Goal: Task Accomplishment & Management: Manage account settings

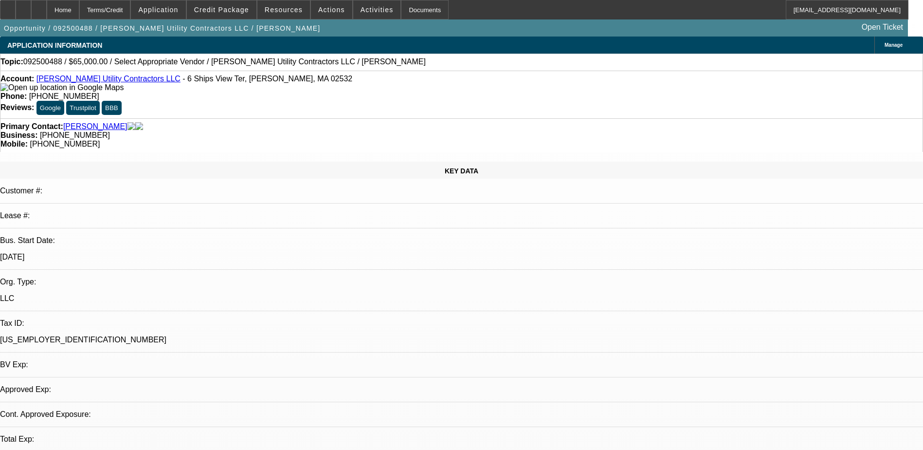
select select "0"
select select "2"
select select "0.1"
select select "4"
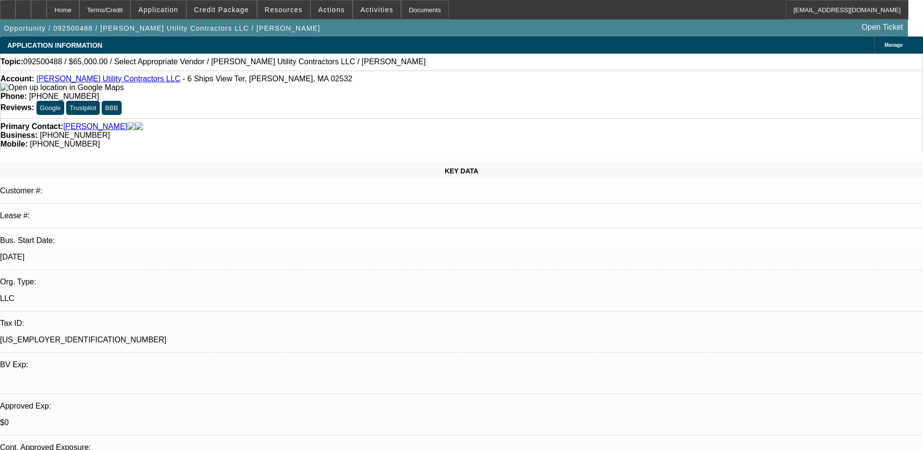
drag, startPoint x: 731, startPoint y: 112, endPoint x: 725, endPoint y: 113, distance: 6.5
click at [244, 6] on span "Credit Package" at bounding box center [221, 10] width 55 height 8
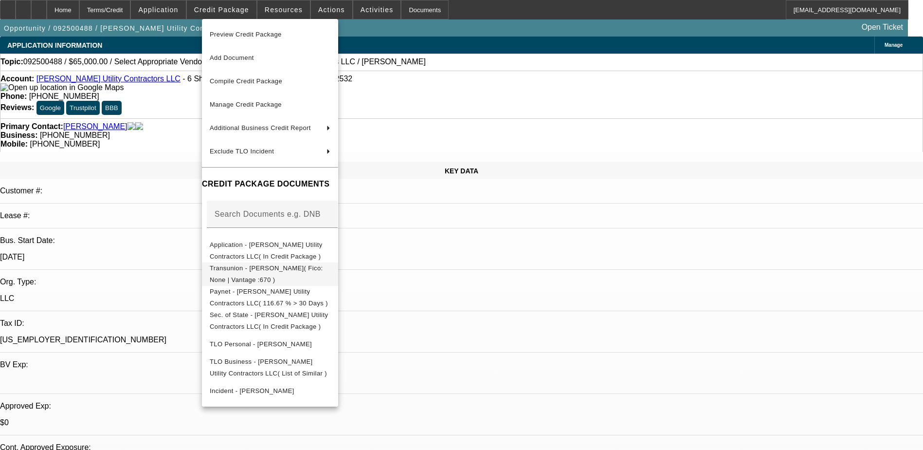
click at [283, 271] on span "Transunion - Roy, Patrick( Fico: None | Vantage :670 )" at bounding box center [266, 273] width 113 height 19
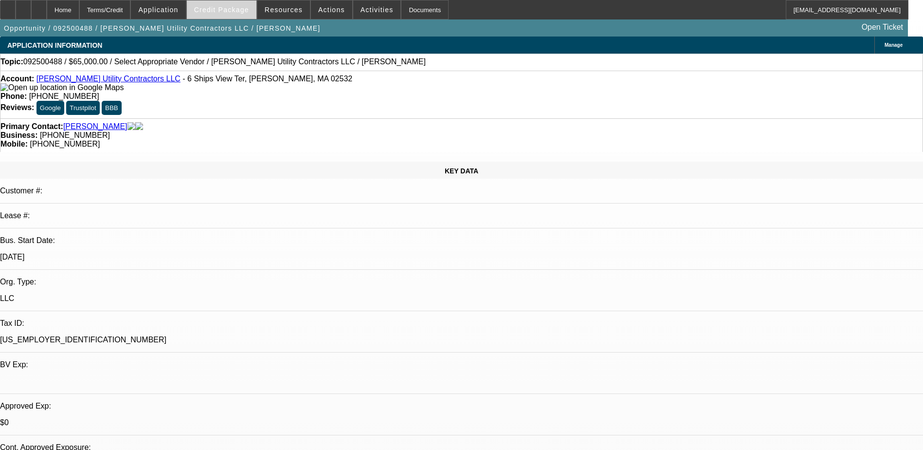
click at [223, 11] on span "Credit Package" at bounding box center [221, 10] width 55 height 8
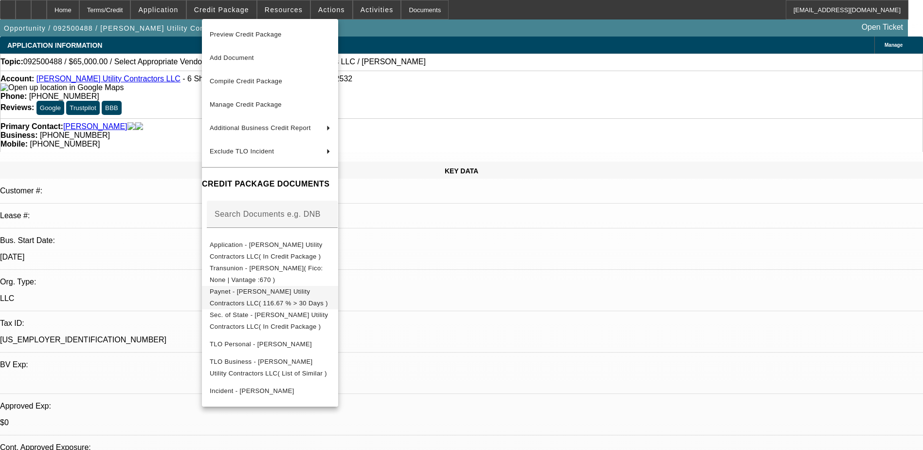
click at [258, 296] on span "Paynet - Roy Brothers Utility Contractors LLC( 116.67 % > 30 Days )" at bounding box center [269, 297] width 118 height 19
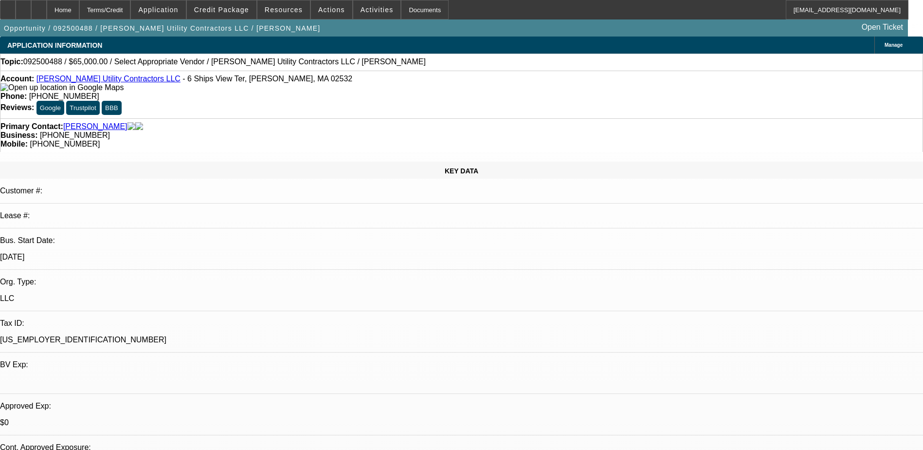
drag, startPoint x: 678, startPoint y: 185, endPoint x: 550, endPoint y: 156, distance: 130.8
click at [367, 15] on span at bounding box center [377, 9] width 48 height 23
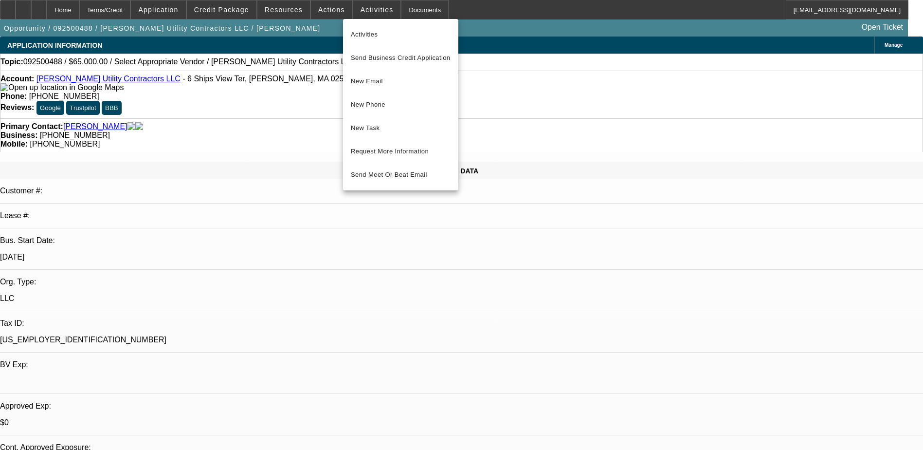
click at [338, 15] on div at bounding box center [461, 225] width 923 height 450
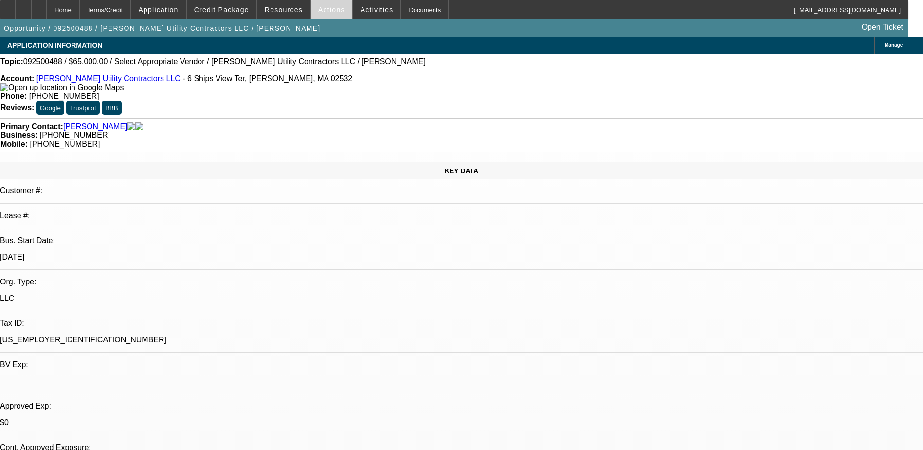
click at [325, 12] on span "Actions" at bounding box center [331, 10] width 27 height 8
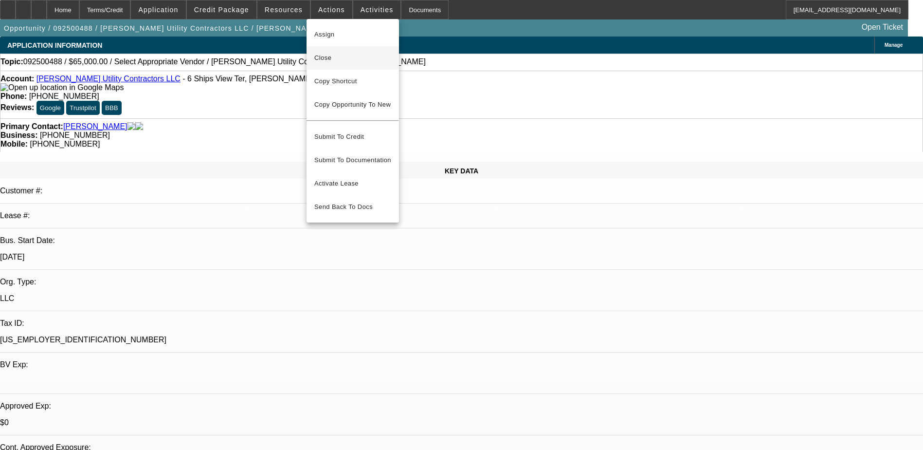
click at [339, 66] on button "Close" at bounding box center [353, 57] width 92 height 23
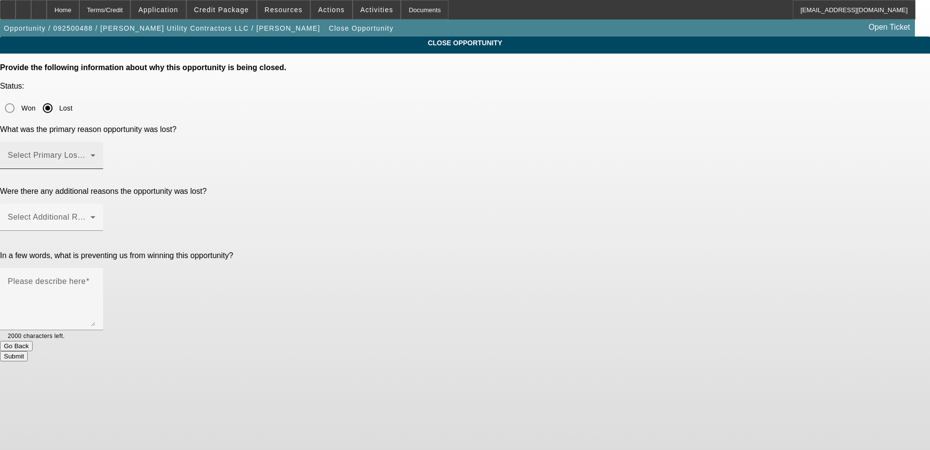
click at [110, 151] on mat-label "Select Primary Lost Reason" at bounding box center [59, 155] width 103 height 8
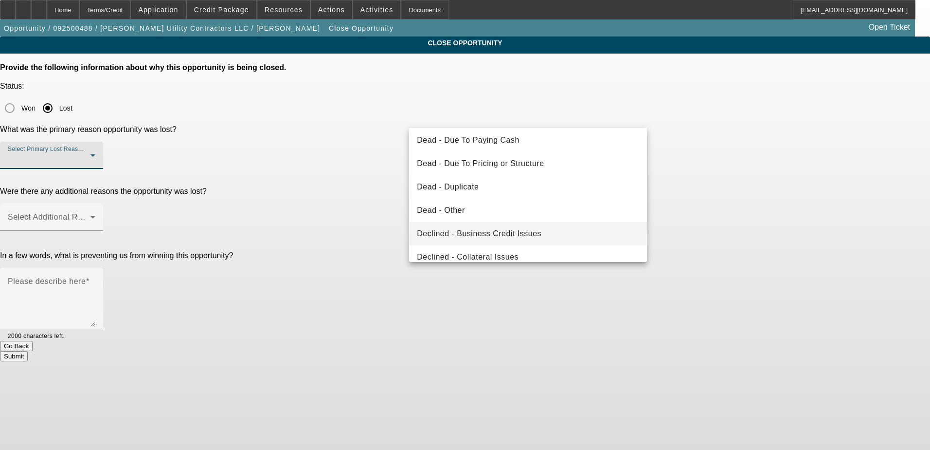
scroll to position [97, 0]
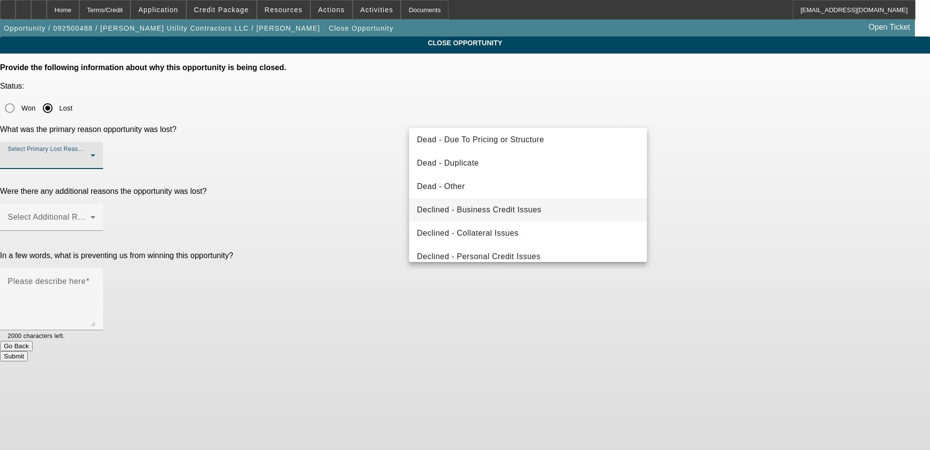
click at [517, 206] on span "Declined - Business Credit Issues" at bounding box center [479, 210] width 125 height 12
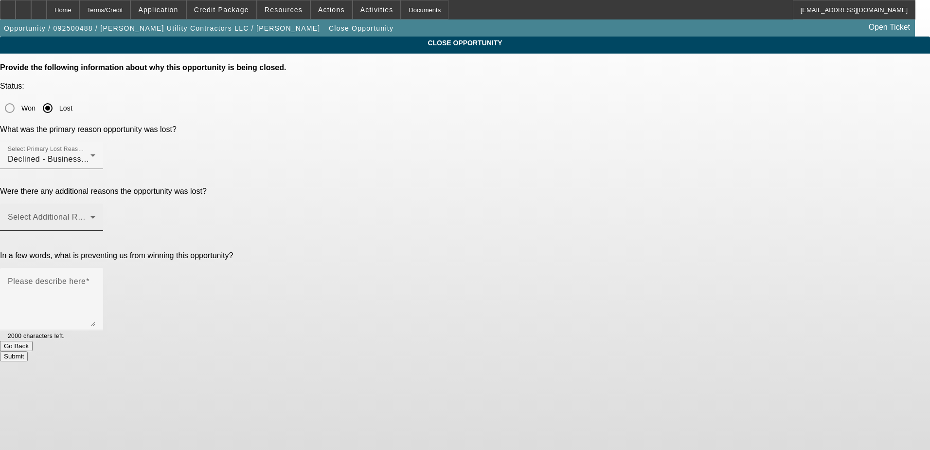
click at [104, 213] on mat-label "Select Additional Reasons" at bounding box center [56, 217] width 96 height 8
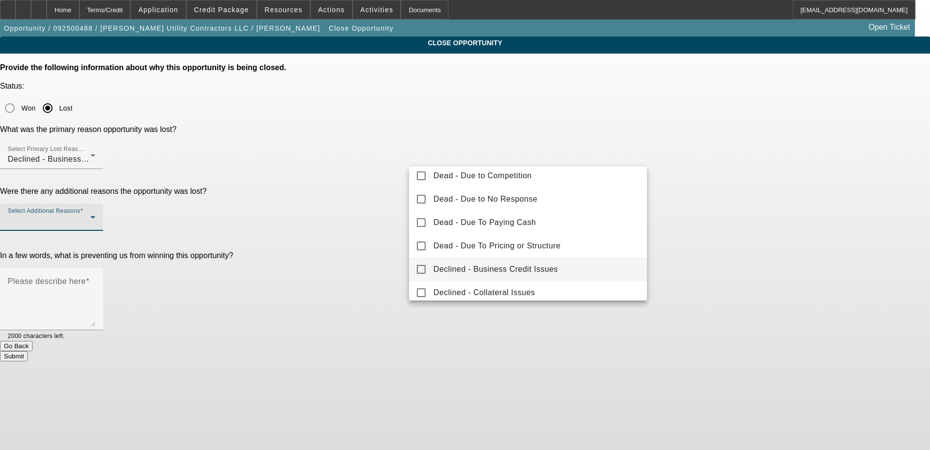
scroll to position [108, 0]
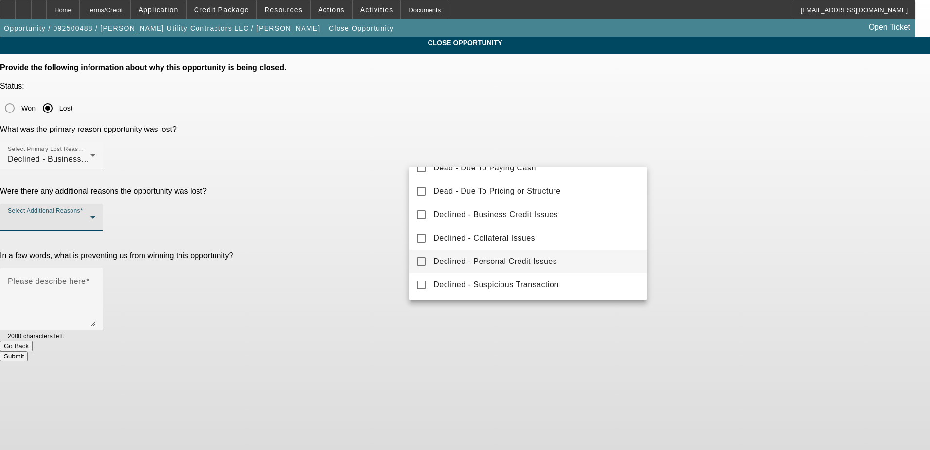
click at [517, 268] on mat-option "Declined - Personal Credit Issues" at bounding box center [528, 261] width 238 height 23
click at [258, 185] on div at bounding box center [465, 225] width 930 height 450
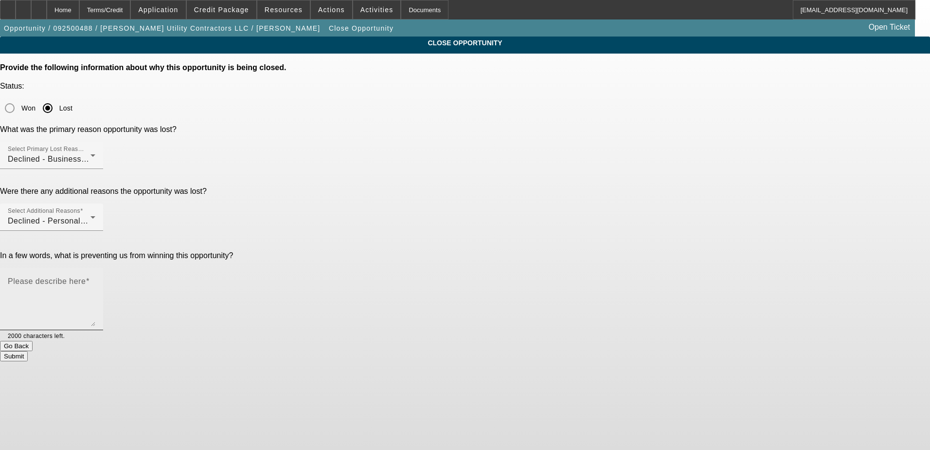
click at [95, 279] on textarea "Please describe here" at bounding box center [52, 302] width 88 height 47
click at [28, 351] on button "Submit" at bounding box center [14, 356] width 28 height 10
click at [95, 279] on textarea "Please describe here" at bounding box center [52, 302] width 88 height 47
type textarea "C"
type textarea "P"
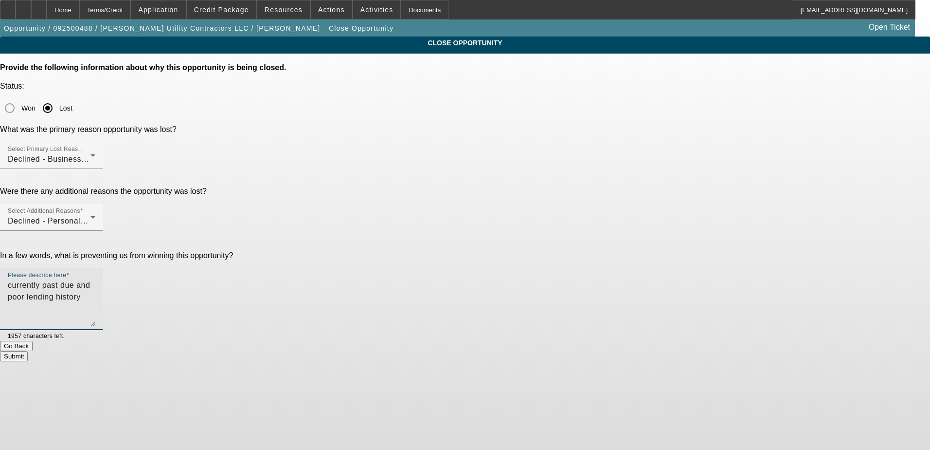
type textarea "currently past due and poor lending history"
click at [28, 351] on button "Submit" at bounding box center [14, 356] width 28 height 10
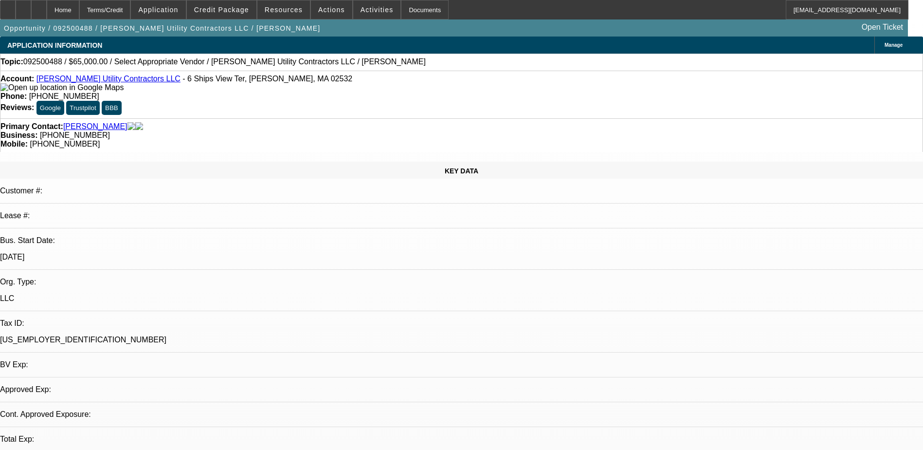
select select "0"
select select "2"
select select "0.1"
select select "4"
